Goal: Navigation & Orientation: Go to known website

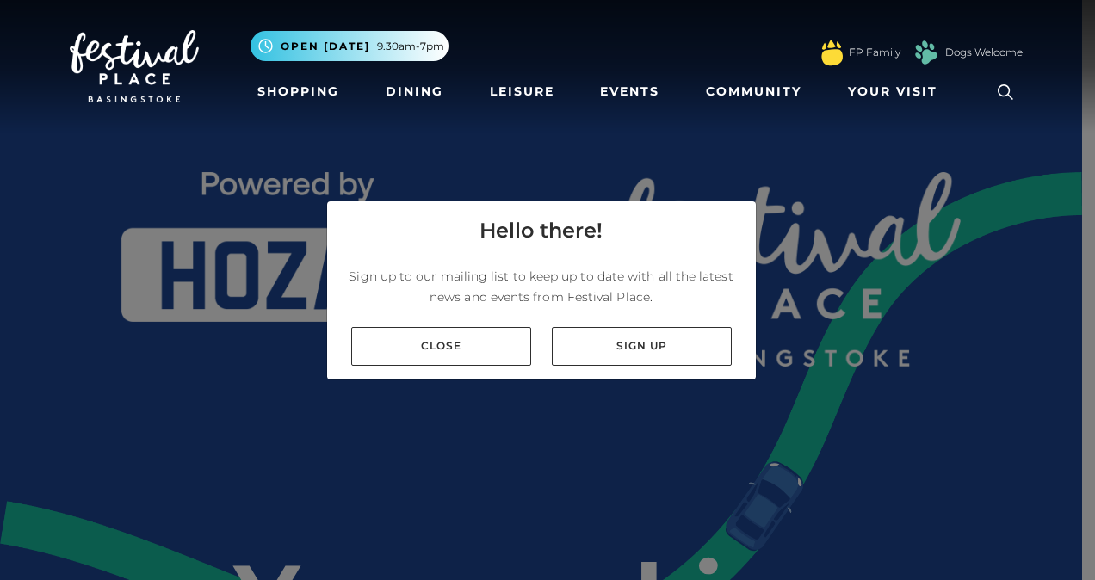
click at [486, 350] on link "Close" at bounding box center [441, 346] width 180 height 39
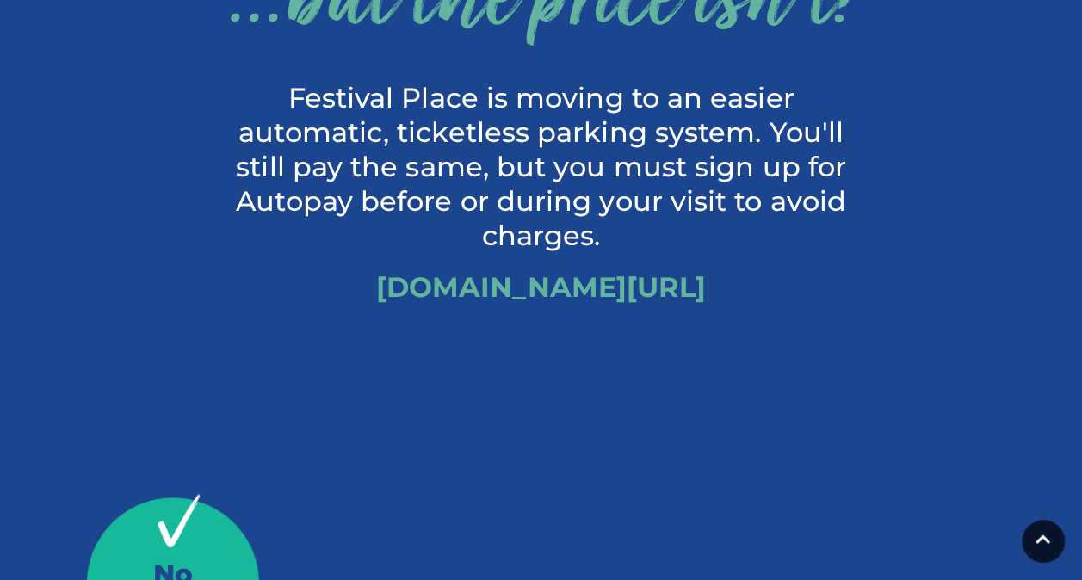
scroll to position [823, 0]
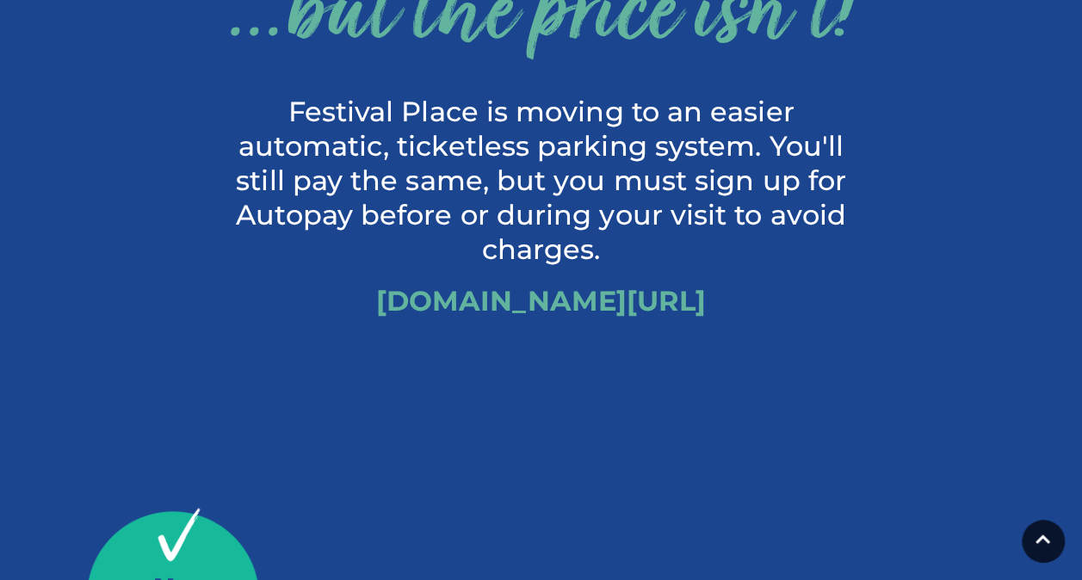
click at [681, 301] on link "[DOMAIN_NAME][URL]" at bounding box center [541, 301] width 330 height 34
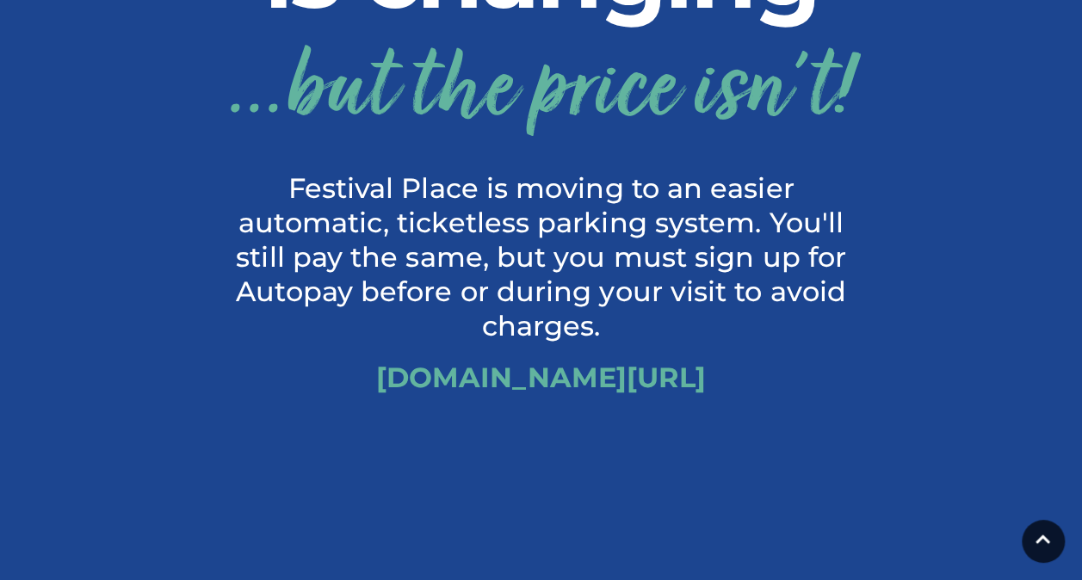
scroll to position [786, 0]
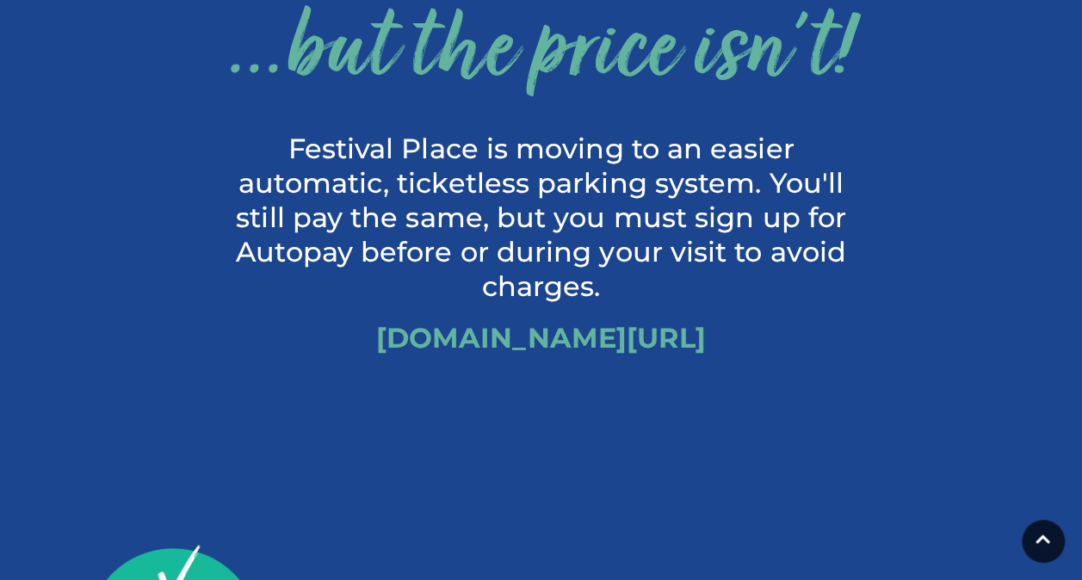
click at [475, 351] on link "[DOMAIN_NAME][URL]" at bounding box center [541, 338] width 330 height 34
